Goal: Task Accomplishment & Management: Manage account settings

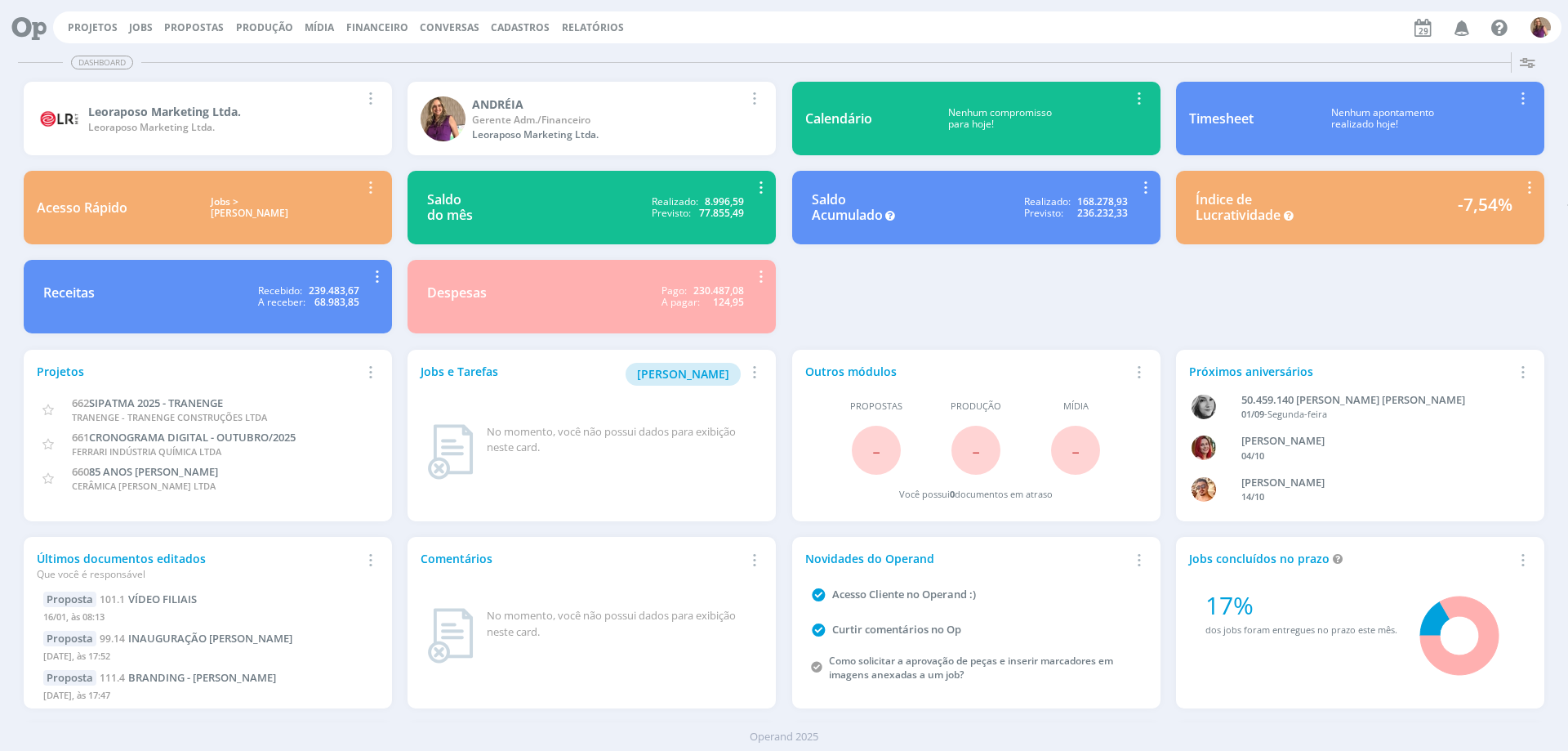
click at [385, 34] on span "Financeiro" at bounding box center [377, 27] width 62 height 14
click at [377, 51] on link "Lançamentos" at bounding box center [379, 55] width 137 height 25
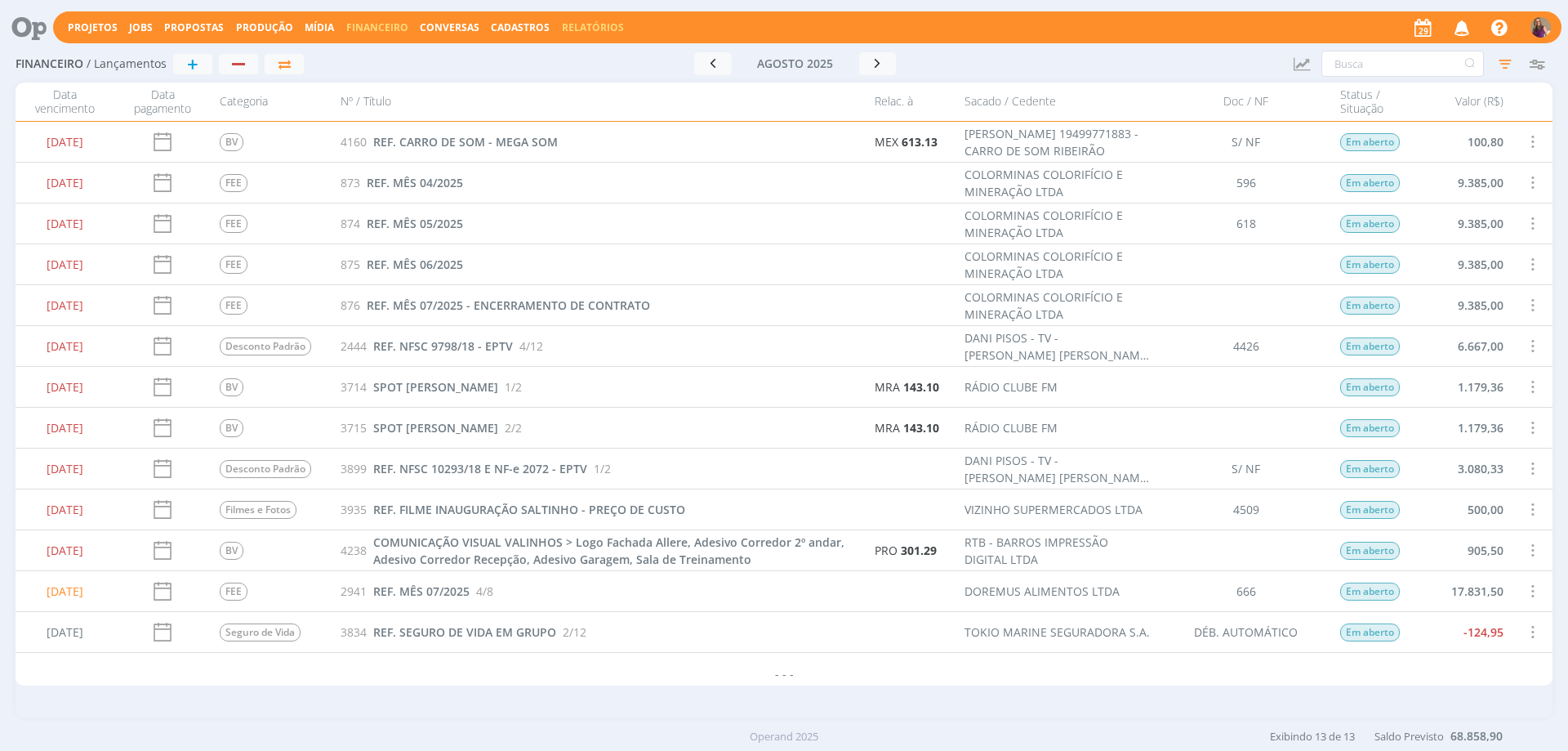
click at [599, 29] on link "Relatórios" at bounding box center [593, 27] width 62 height 14
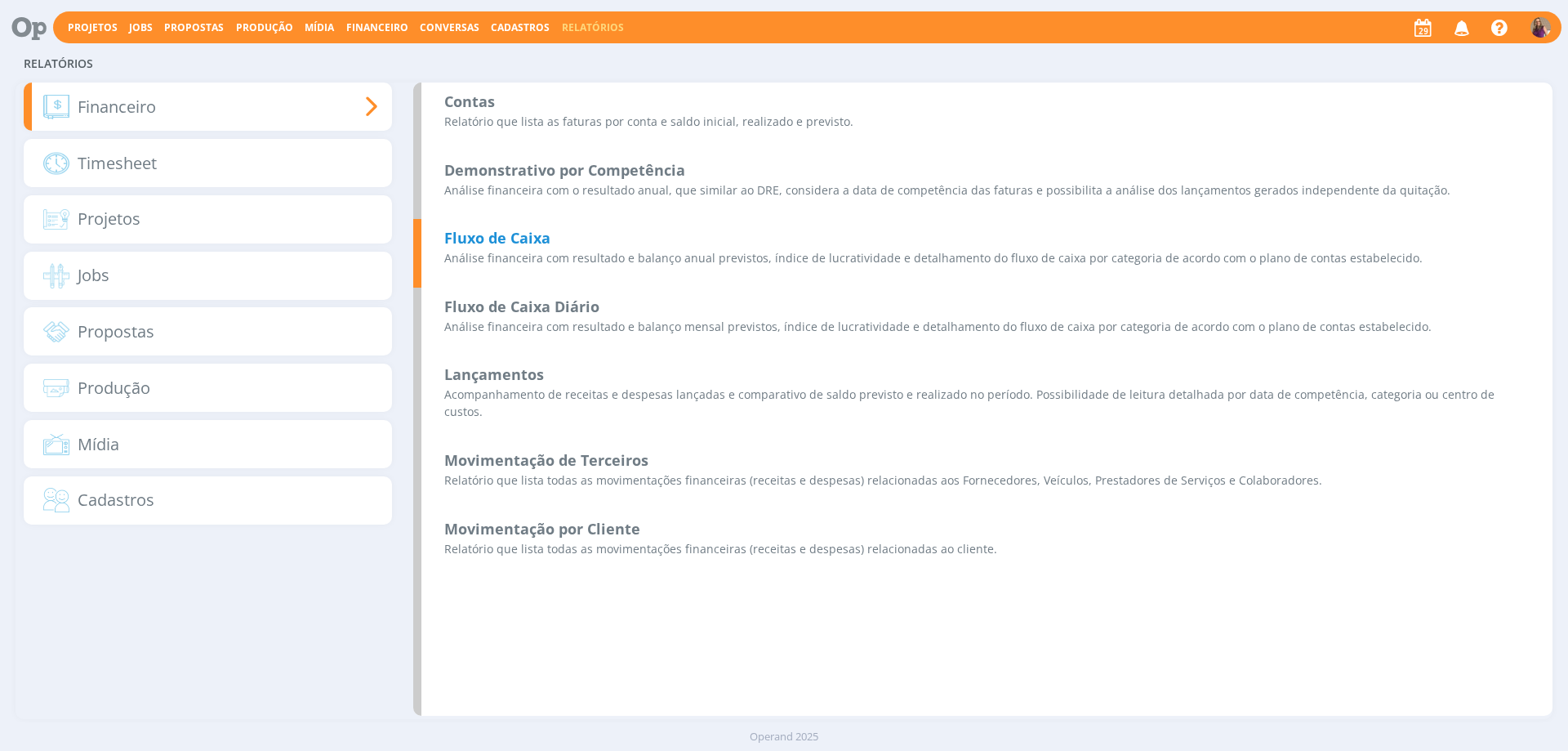
click at [500, 239] on b "Fluxo de Caixa" at bounding box center [498, 237] width 106 height 19
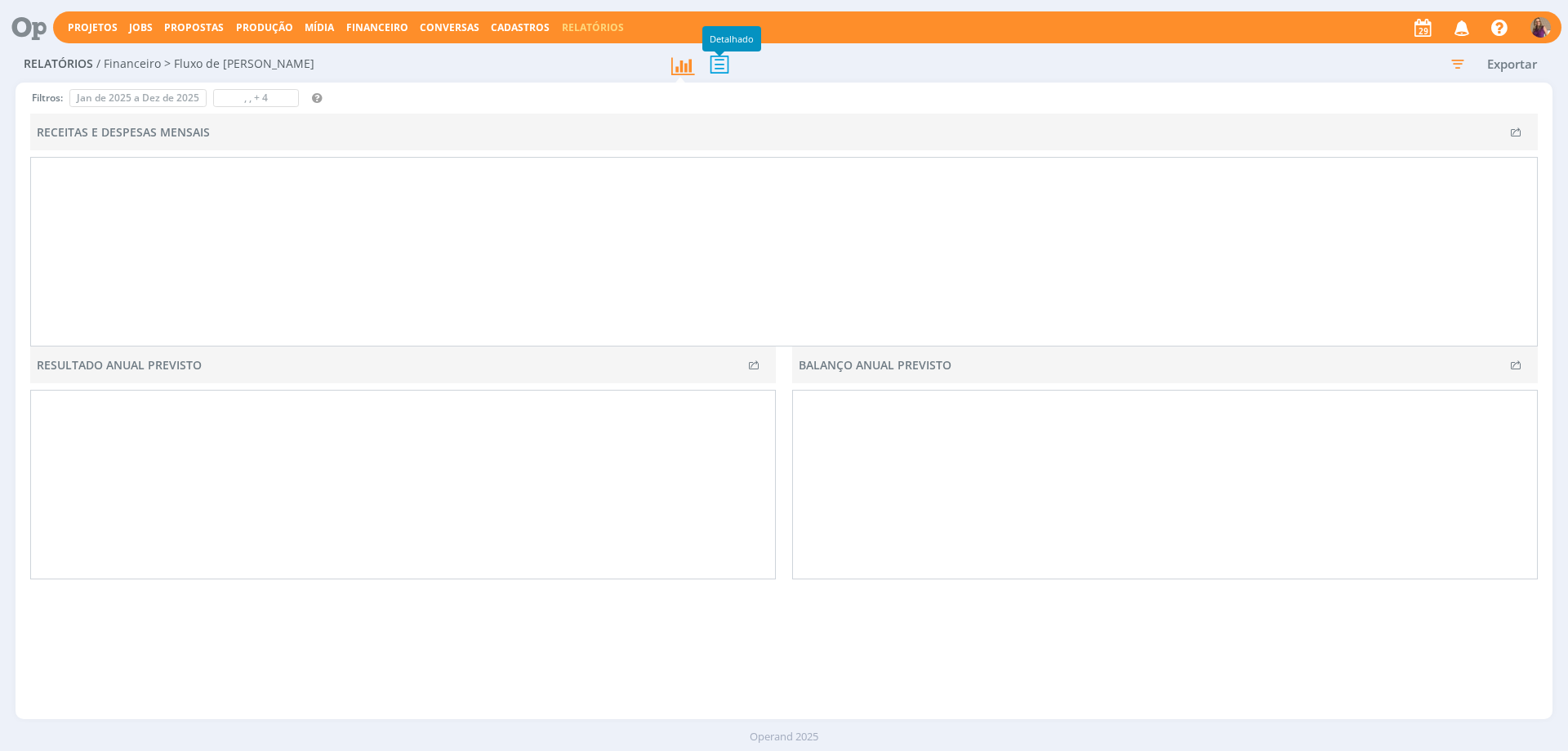
click at [720, 63] on icon at bounding box center [719, 64] width 34 height 34
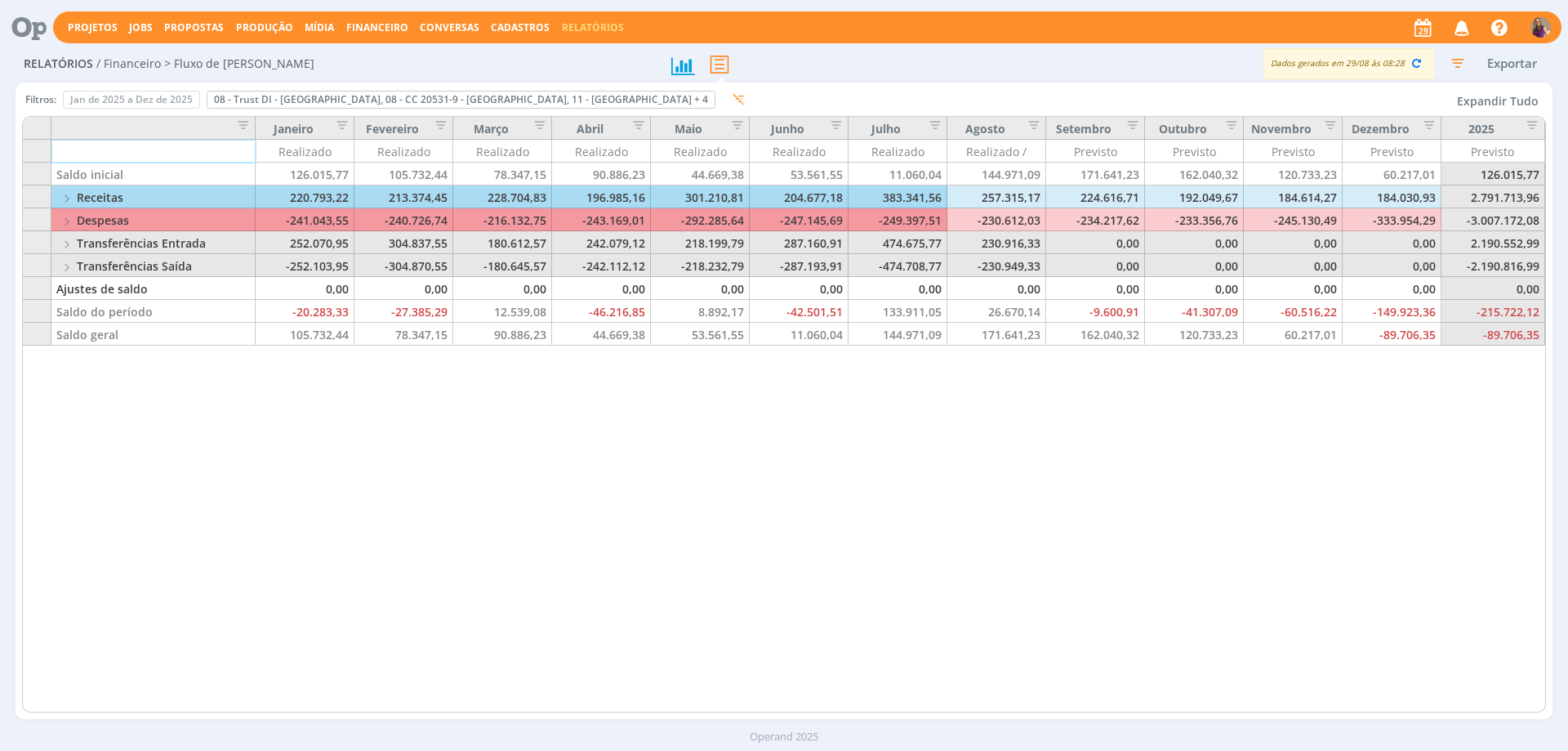
click at [1505, 101] on button "Expandir Tudo" at bounding box center [1498, 101] width 97 height 23
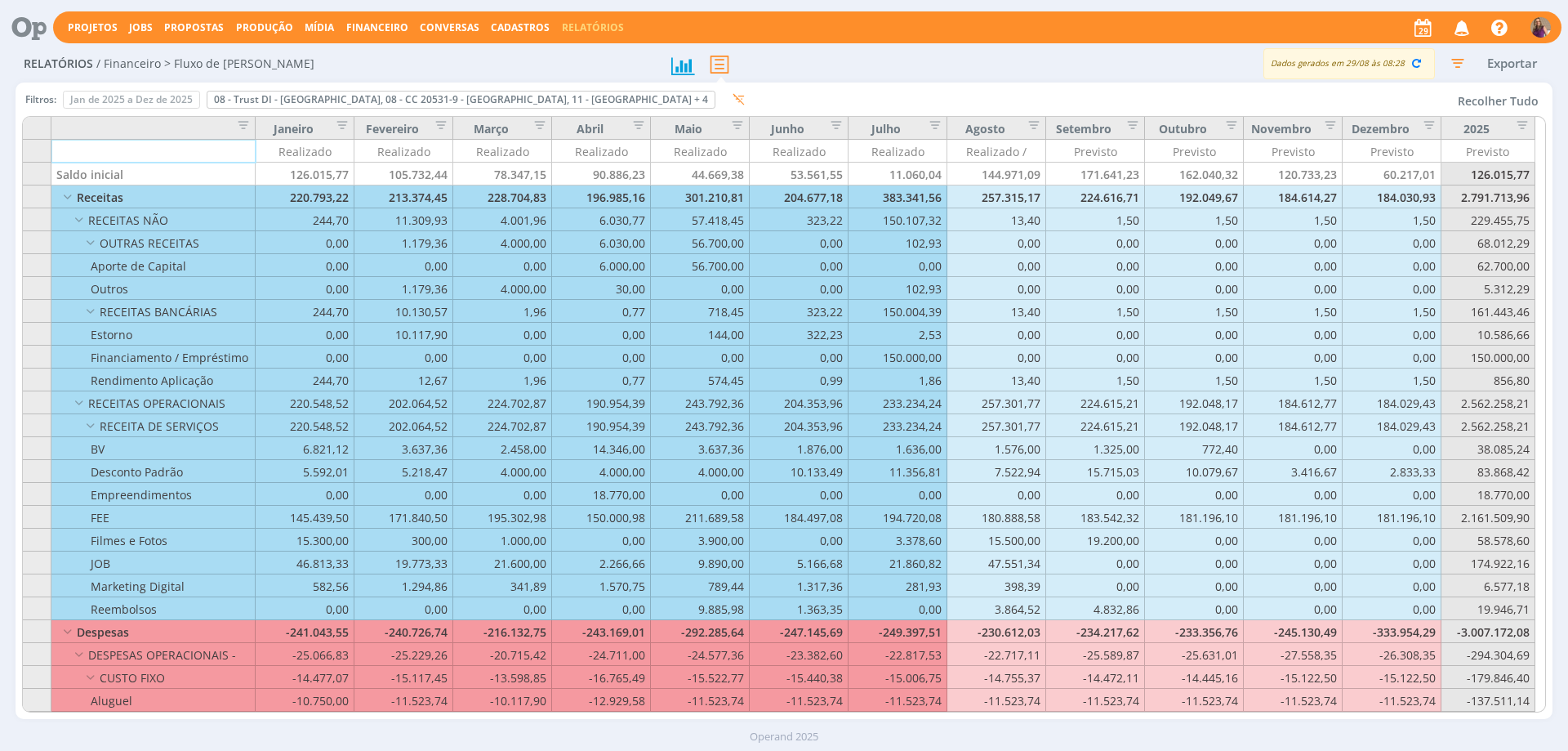
click at [387, 22] on span "Financeiro" at bounding box center [377, 27] width 62 height 14
click at [363, 49] on link "Lançamentos" at bounding box center [379, 55] width 137 height 25
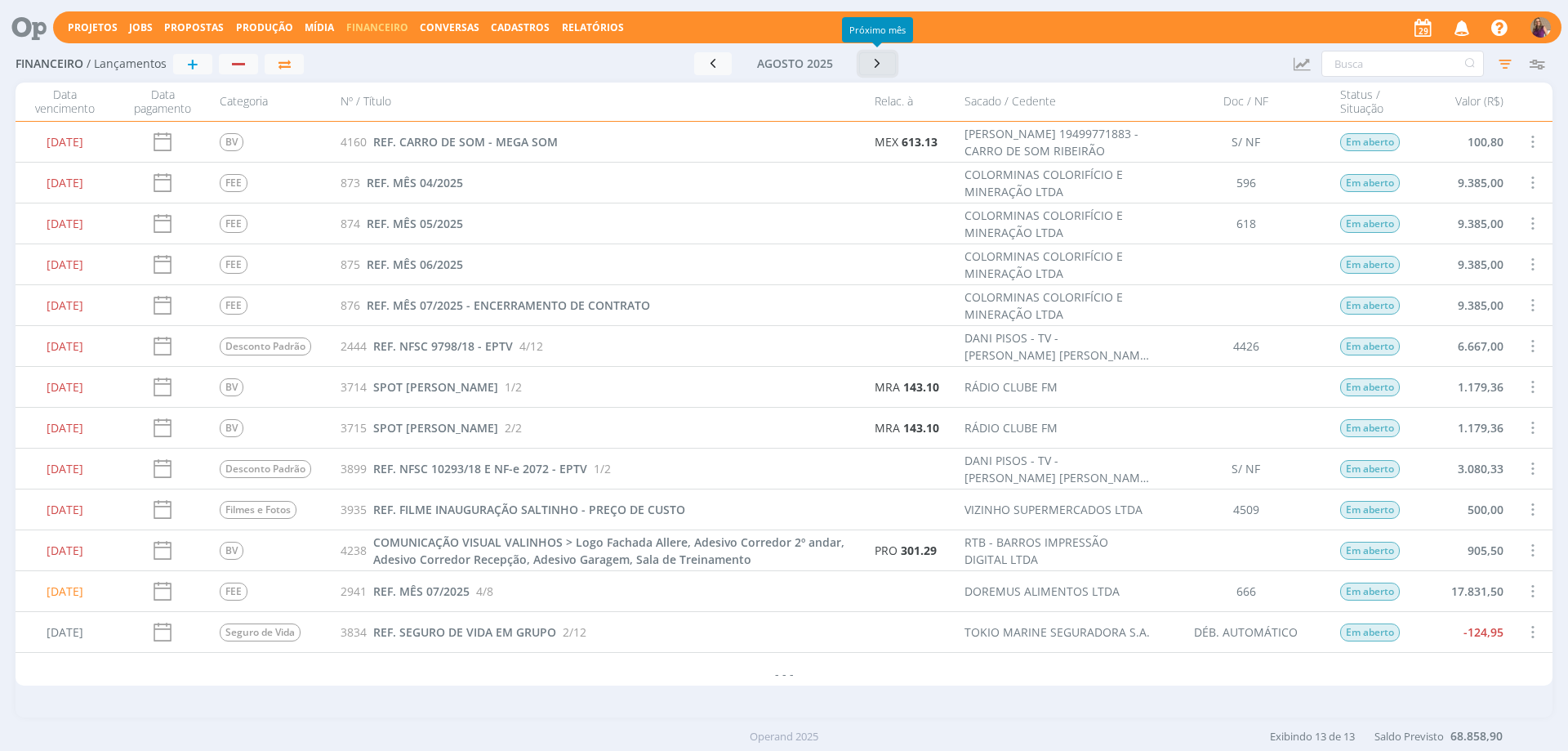
click at [877, 66] on icon "button" at bounding box center [878, 63] width 16 height 15
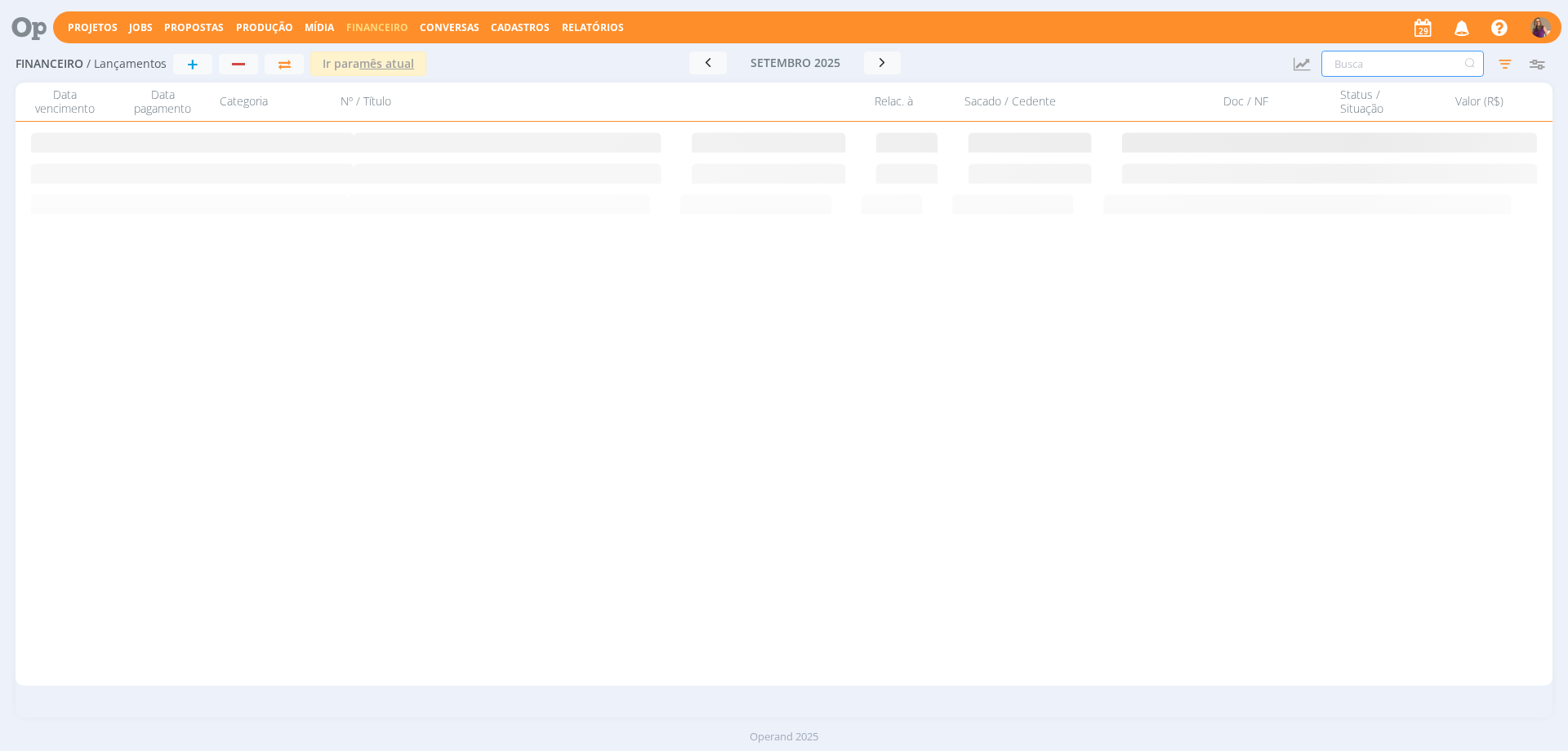
click at [1425, 57] on input "text" at bounding box center [1403, 63] width 163 height 26
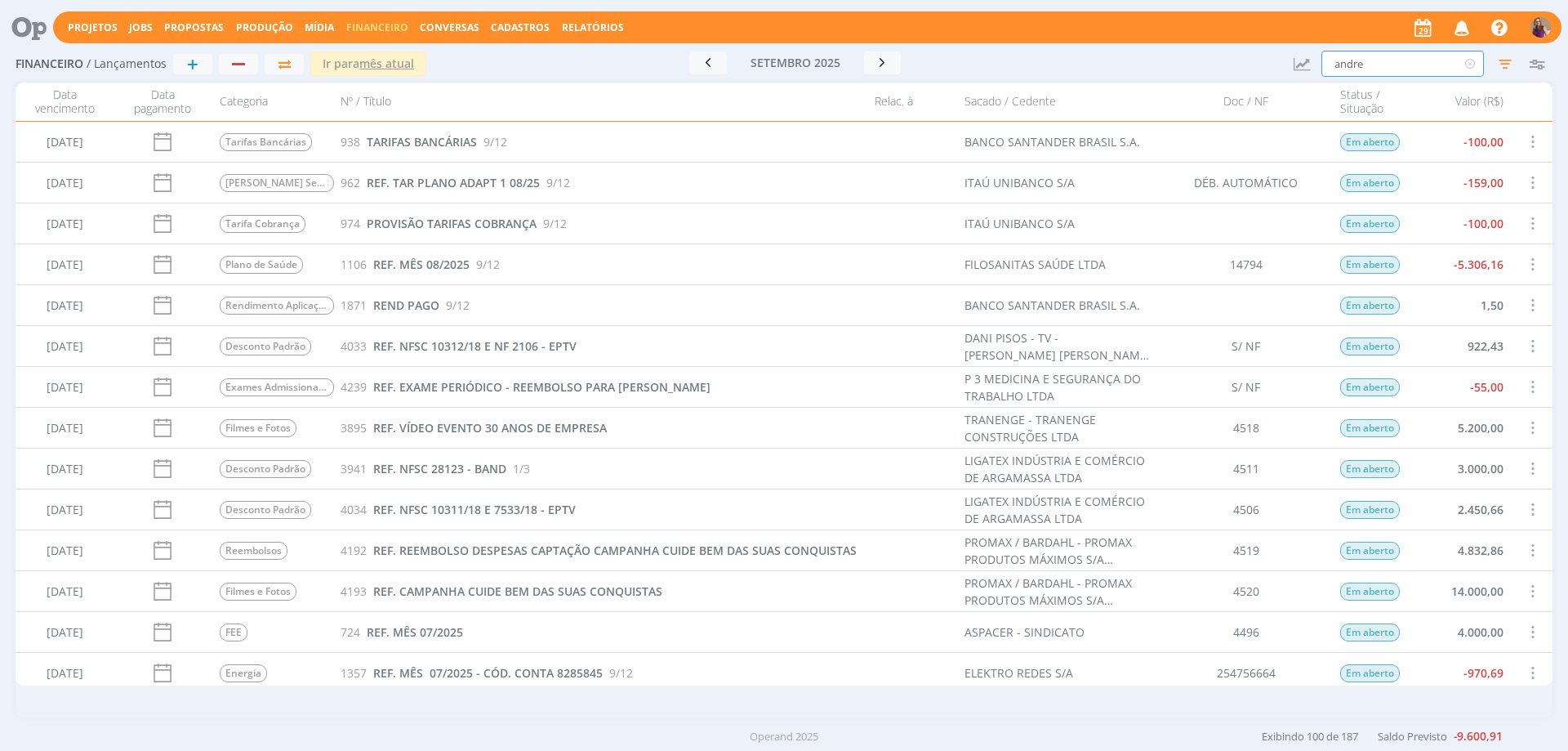
type input "andre"
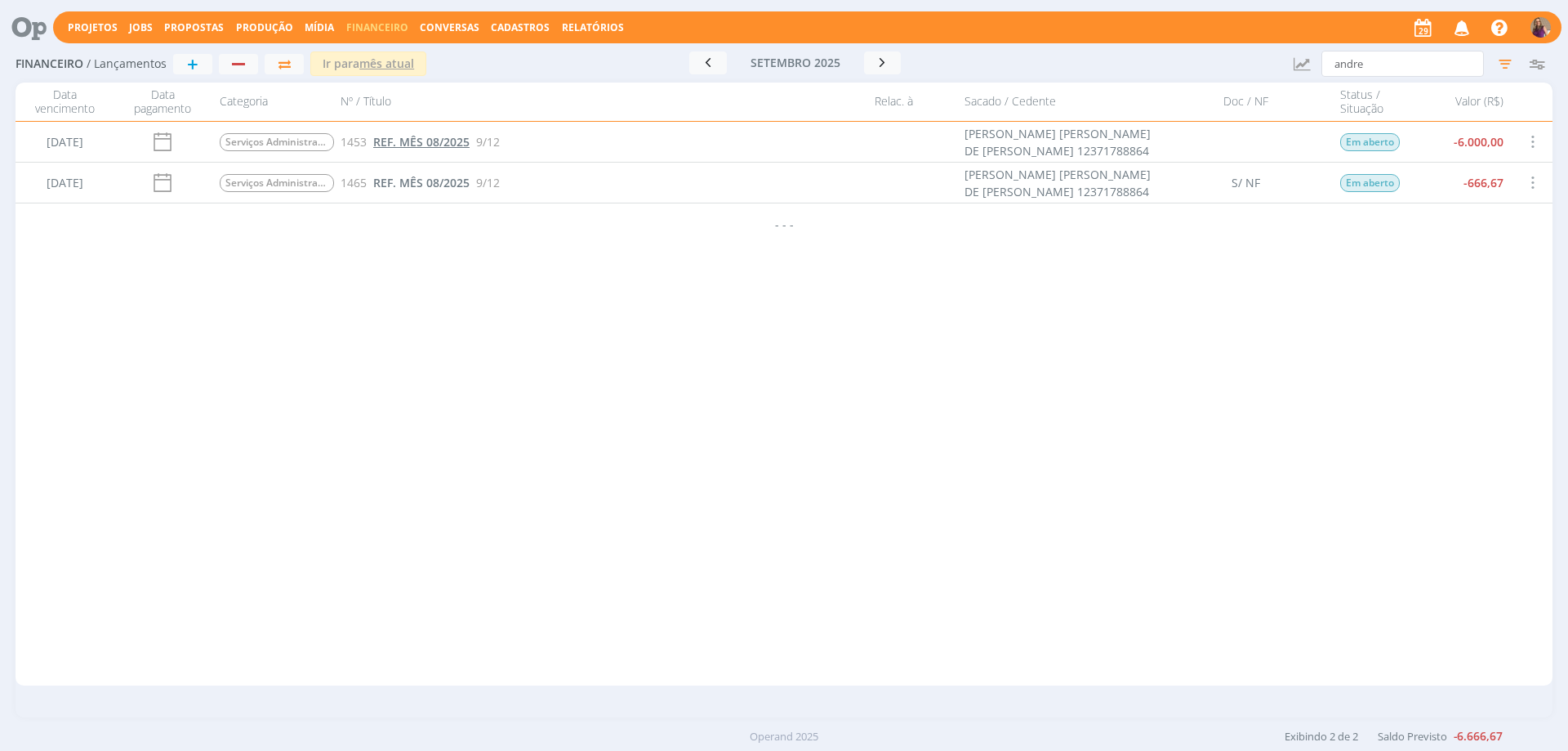
click at [413, 141] on span "REF. MÊS 08/2025" at bounding box center [422, 141] width 97 height 15
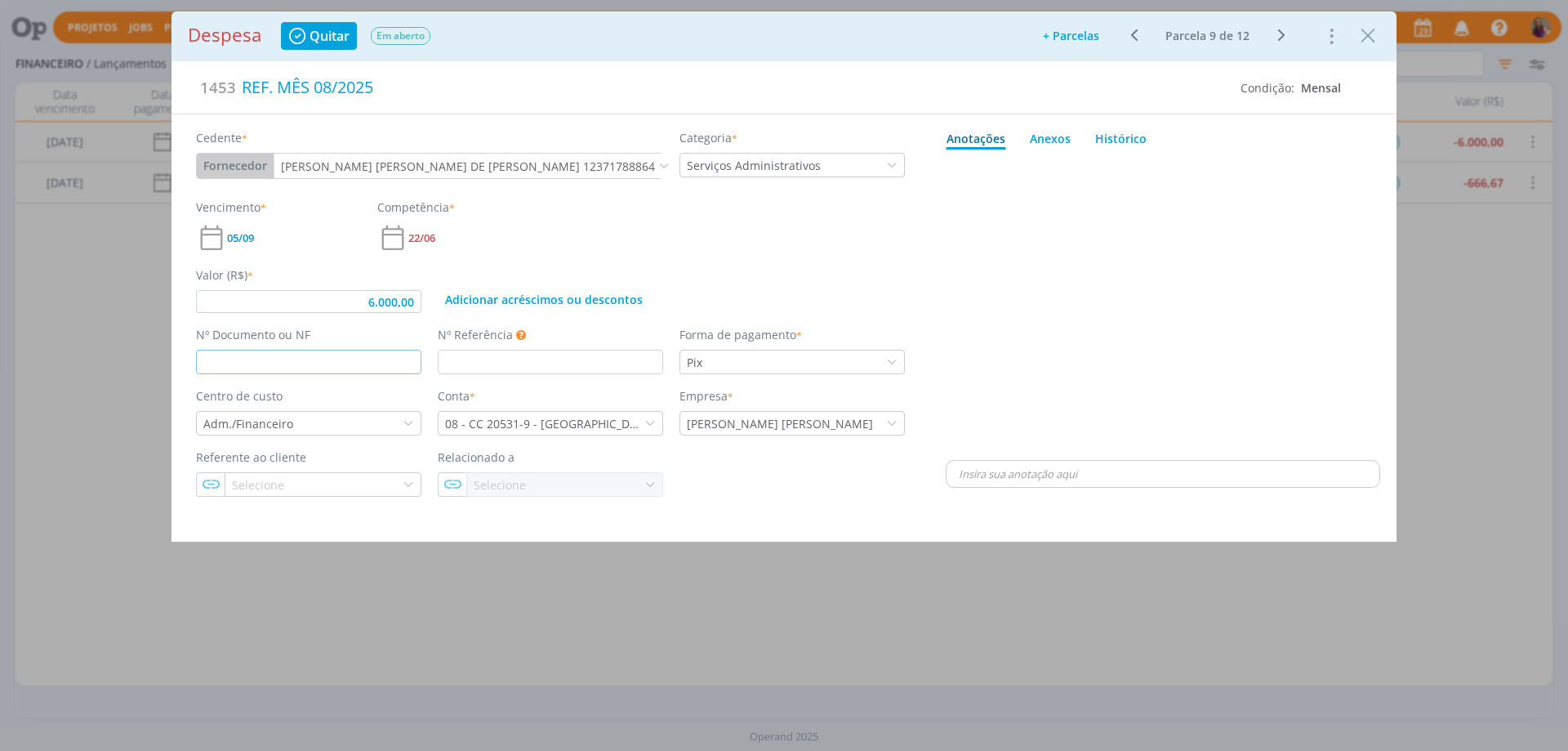
click at [261, 374] on input "dialog" at bounding box center [309, 361] width 226 height 24
type input "6.000,00"
type input "25"
type input "6.000,00"
type input "25"
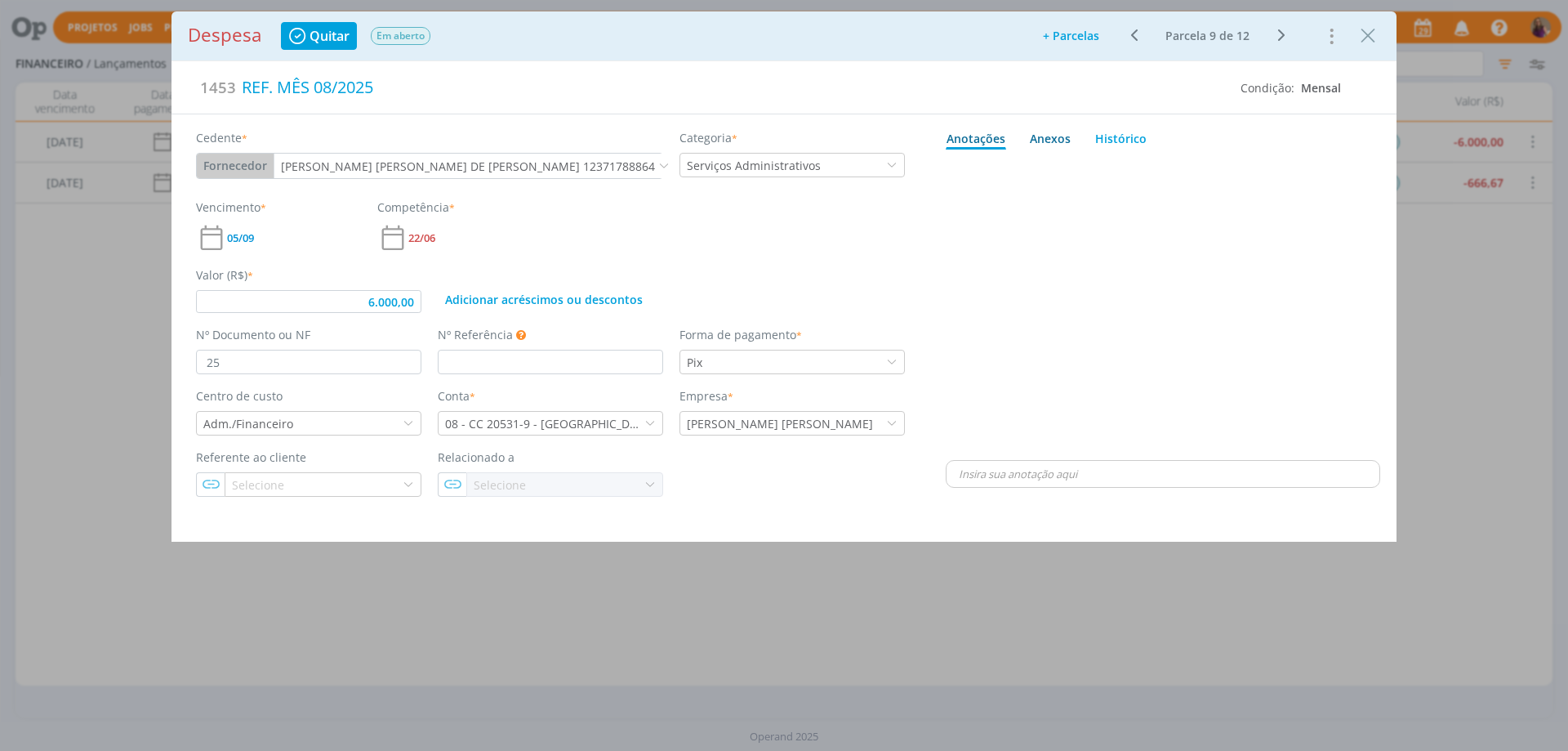
click at [1055, 136] on div "Anexos 0" at bounding box center [1050, 138] width 41 height 17
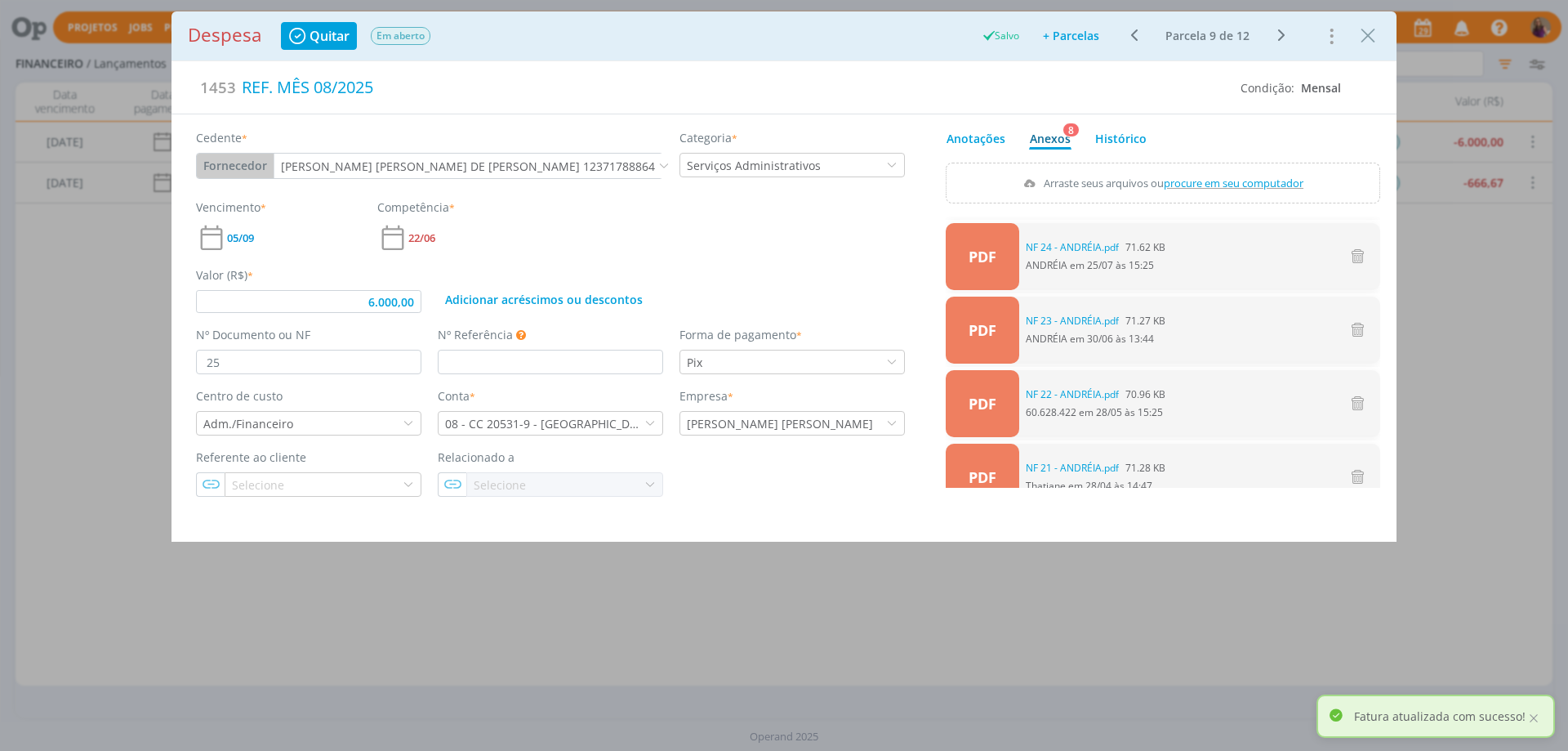
click at [1273, 185] on span "procure em seu computador" at bounding box center [1234, 182] width 139 height 15
click at [1273, 167] on input "Arraste seus arquivos ou procure em seu computador" at bounding box center [1162, 165] width 435 height 5
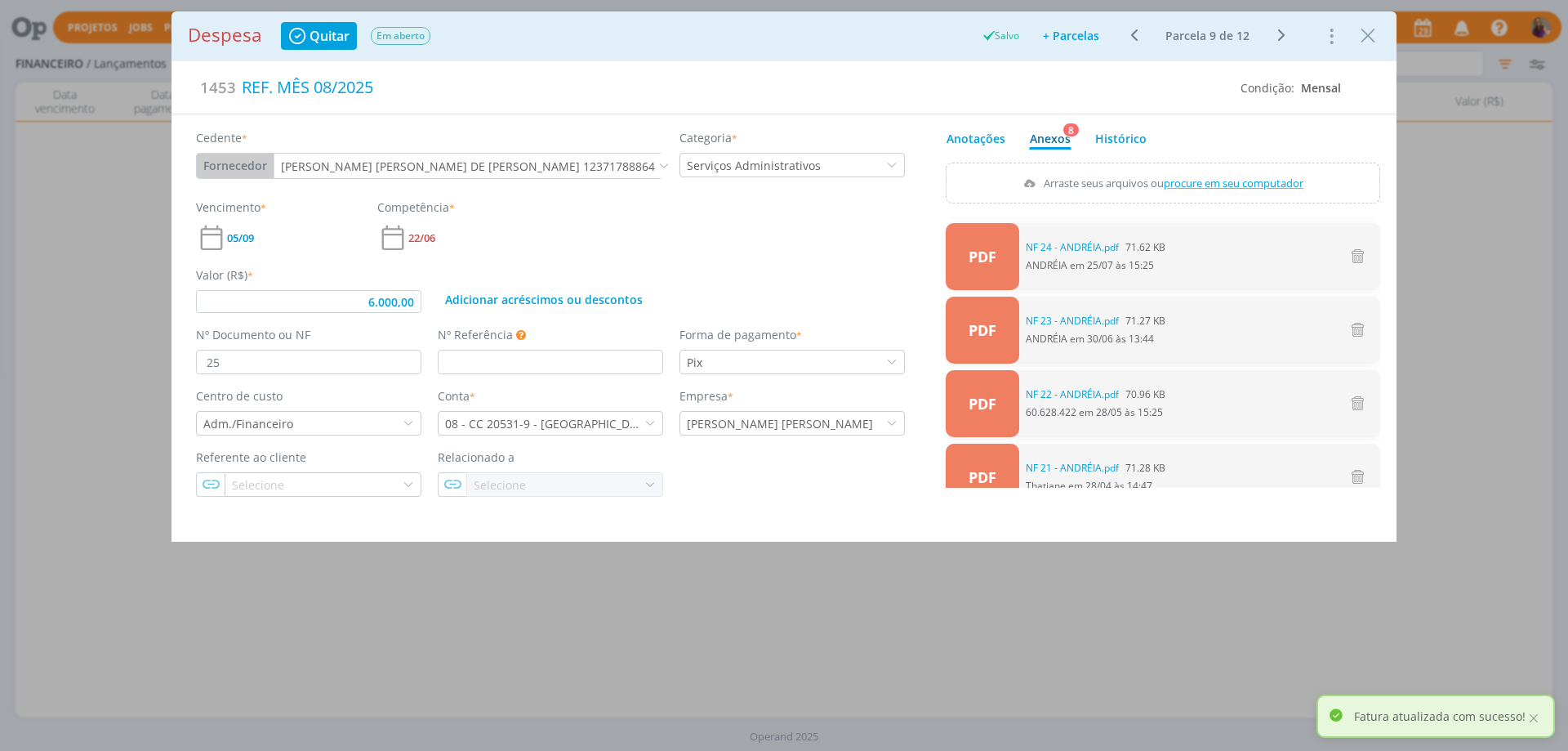
type input "6.000,00"
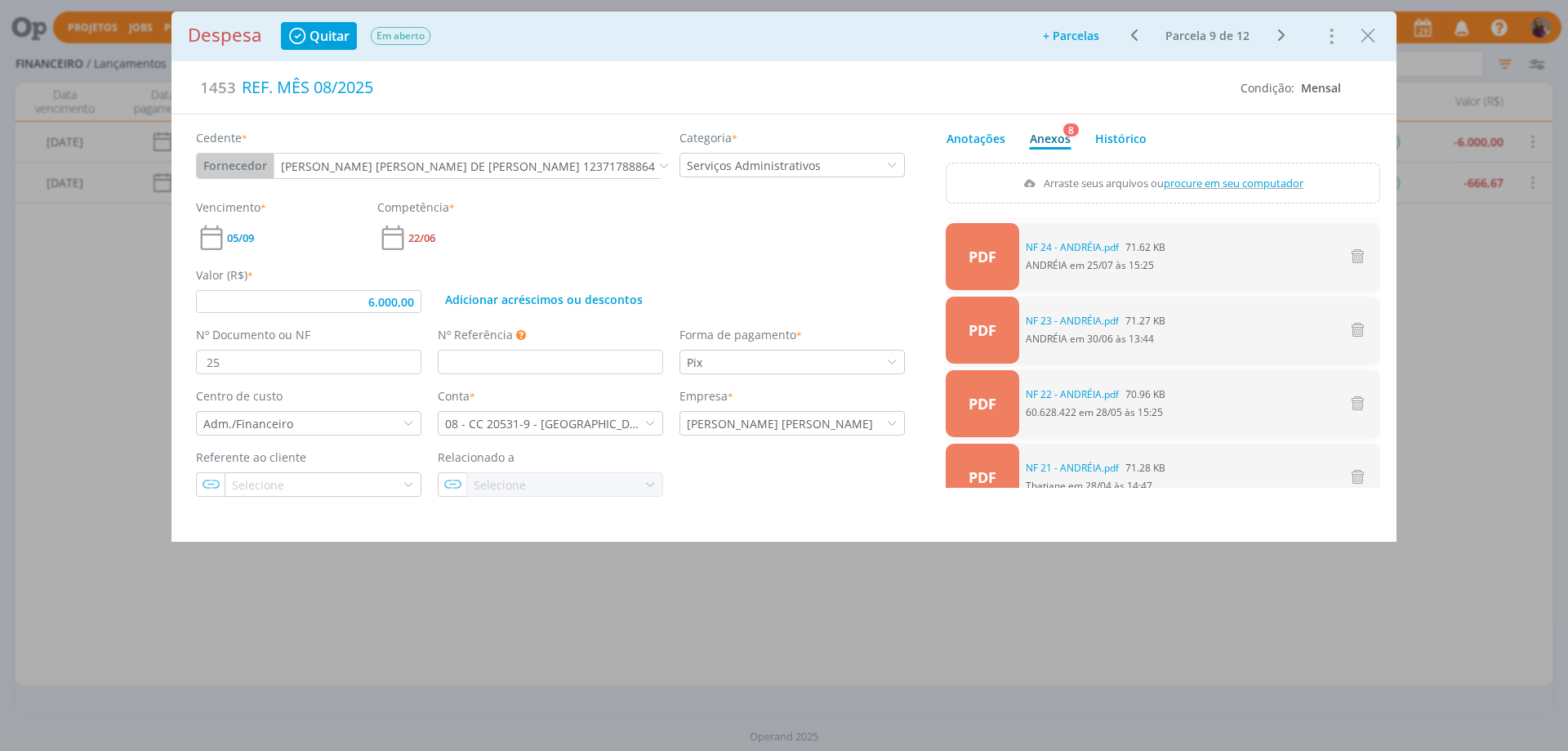
type input "C:\fakepath\NF 25 - ANDRÉIA.pdf"
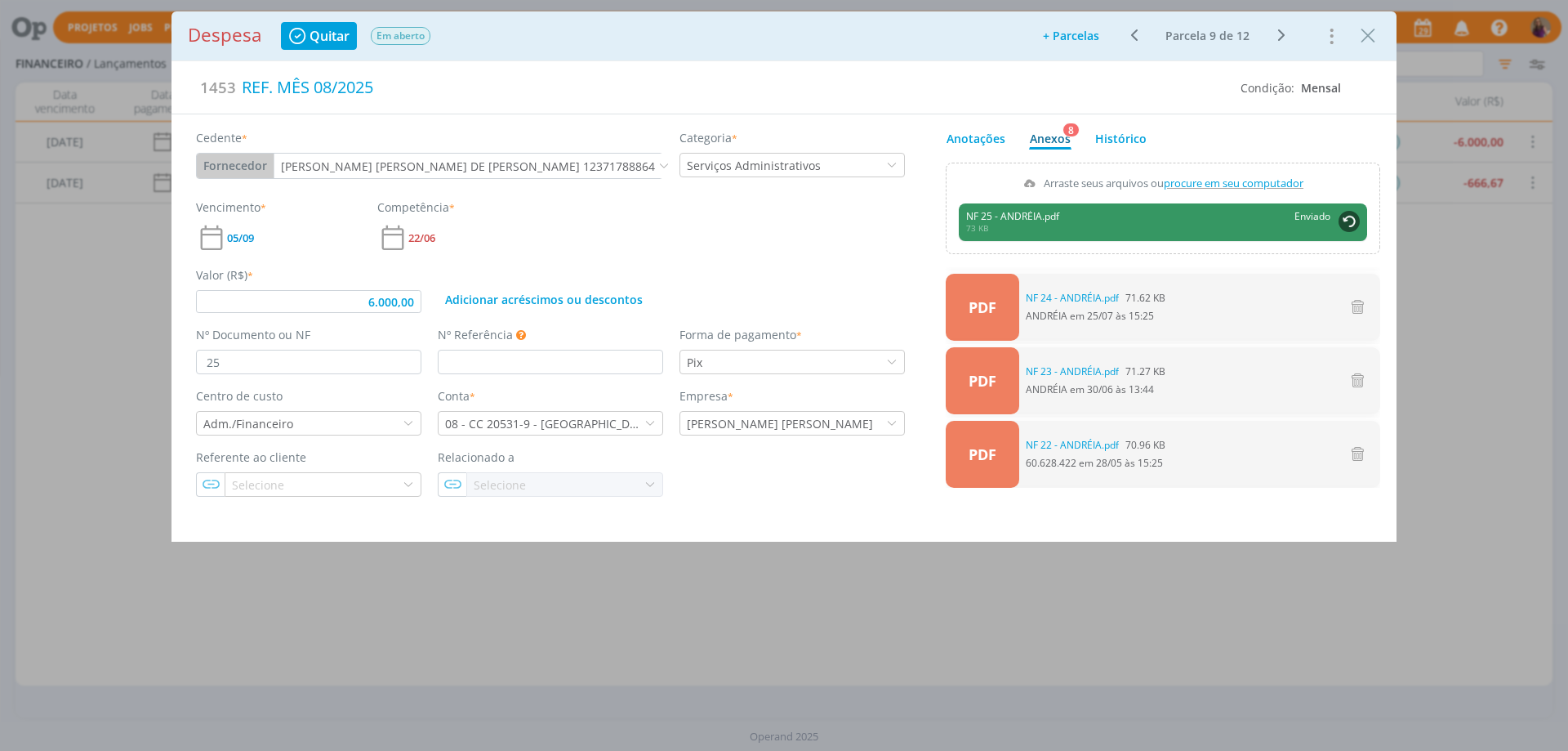
type input "6.000,00"
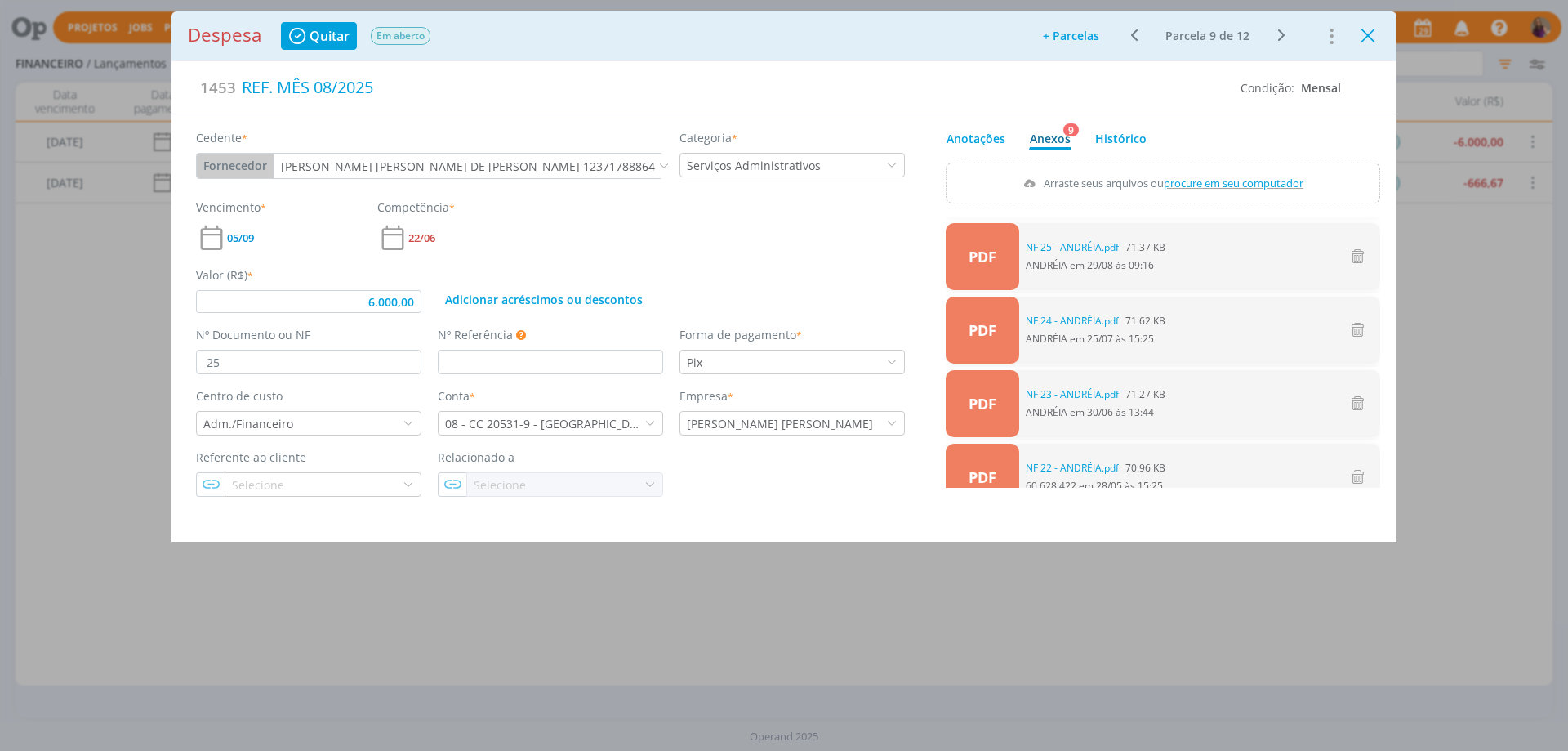
click at [1372, 38] on icon "Close" at bounding box center [1368, 35] width 24 height 24
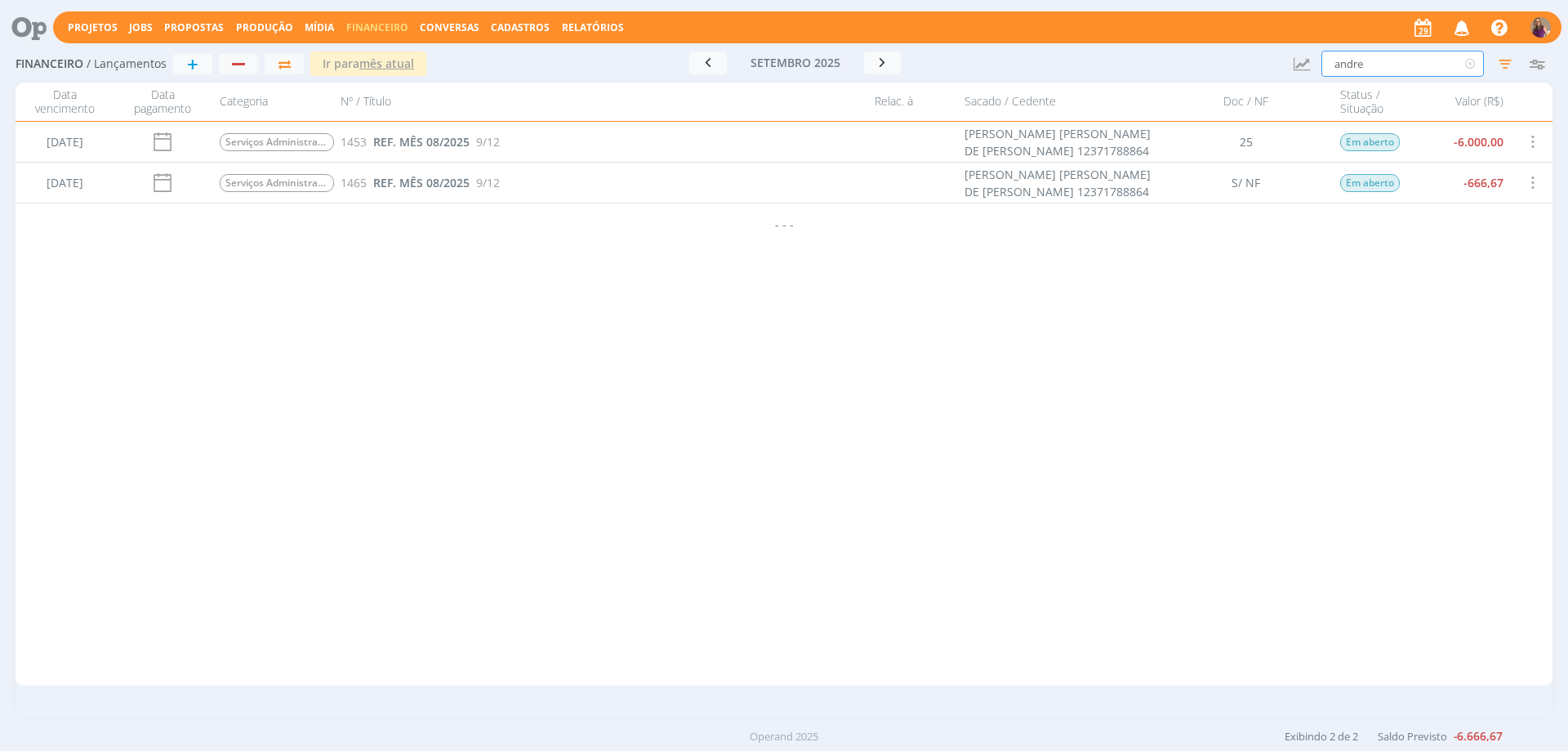
drag, startPoint x: 1381, startPoint y: 64, endPoint x: 1275, endPoint y: 56, distance: 106.3
click at [1298, 50] on div "Financeiro / Lançamentos + Ir para mês atual setembro 2025 < 2025 > Janeiro Fev…" at bounding box center [784, 64] width 1537 height 38
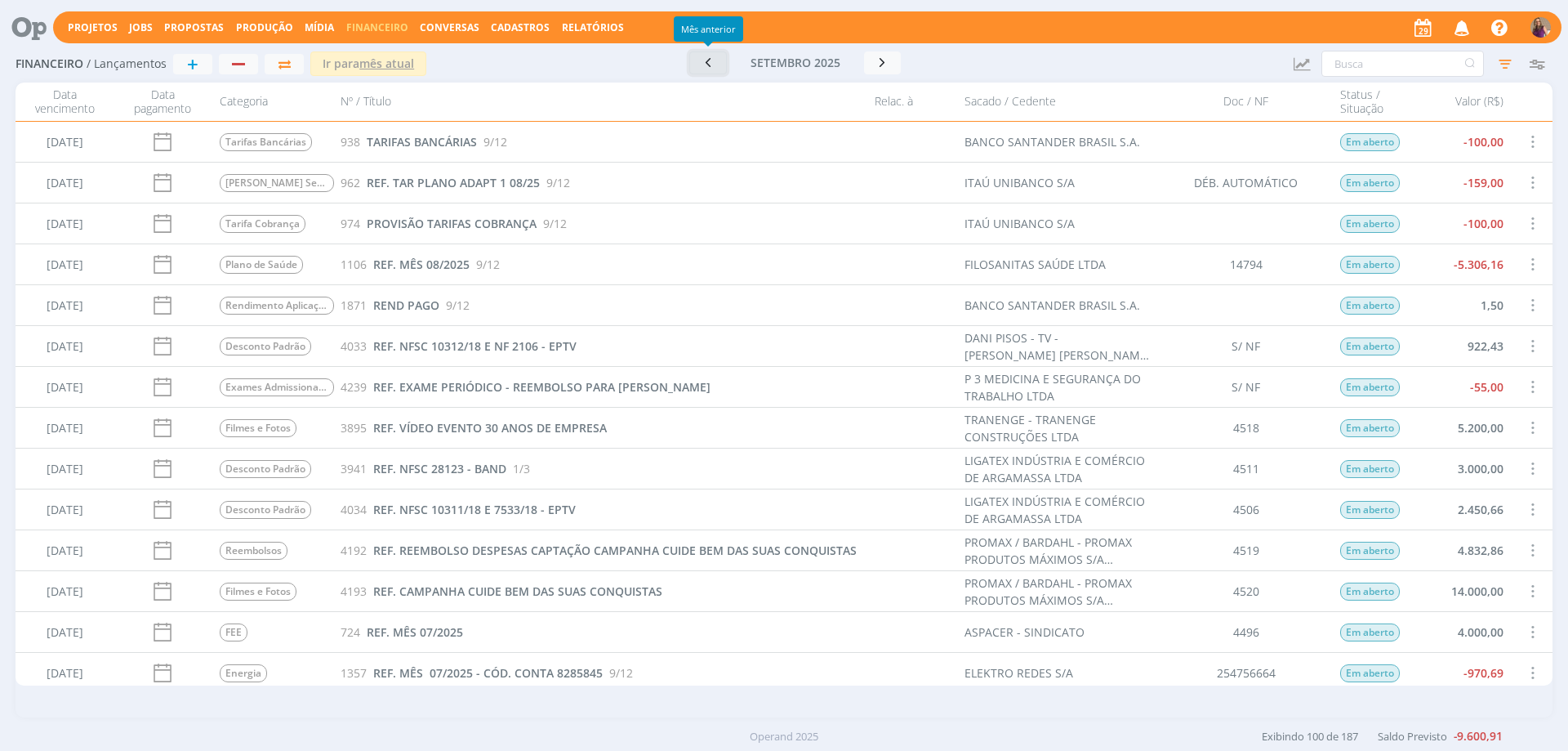
click at [711, 67] on icon "button" at bounding box center [708, 63] width 16 height 15
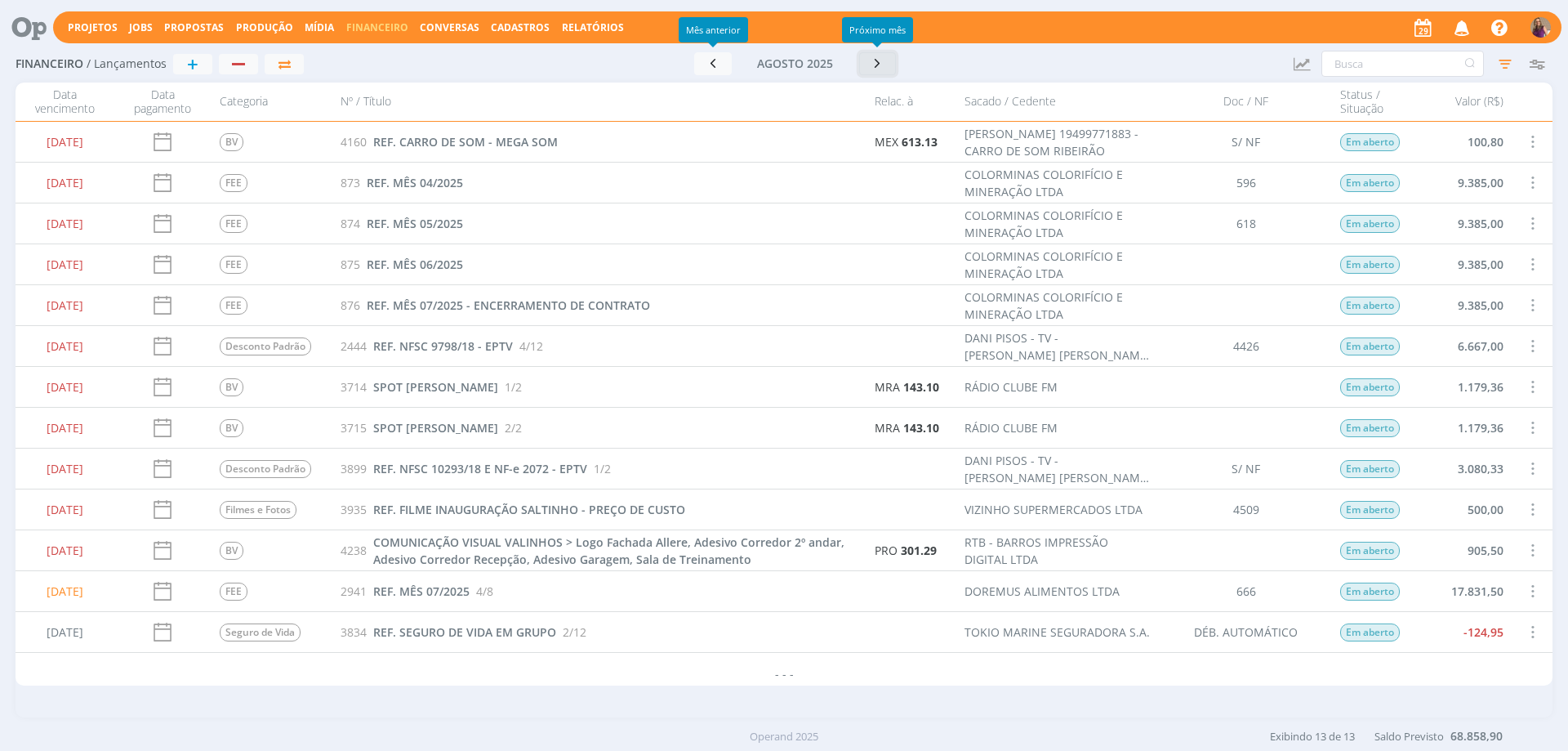
click at [878, 67] on icon "button" at bounding box center [878, 63] width 16 height 15
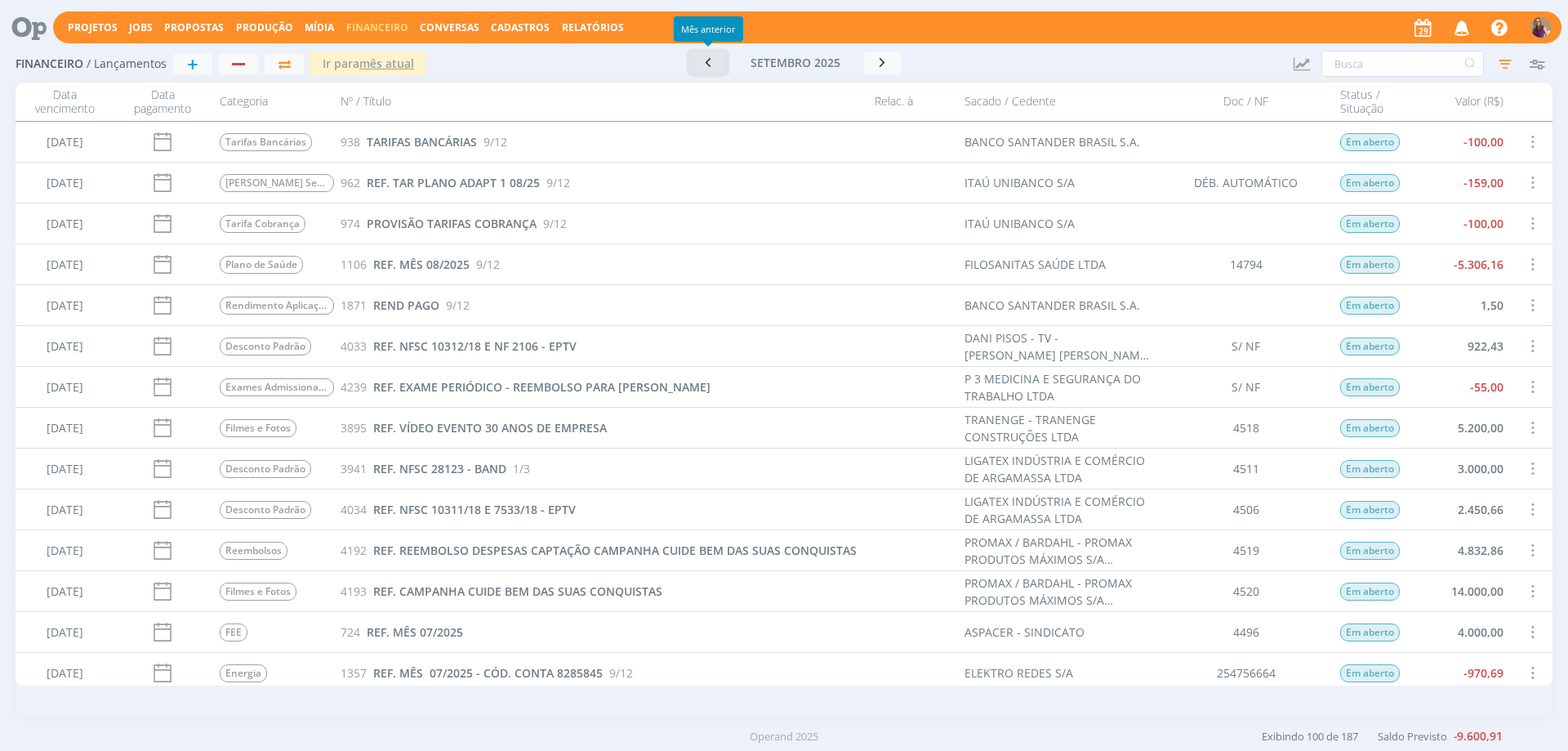
click at [709, 64] on icon "button" at bounding box center [708, 63] width 16 height 15
